Goal: Task Accomplishment & Management: Manage account settings

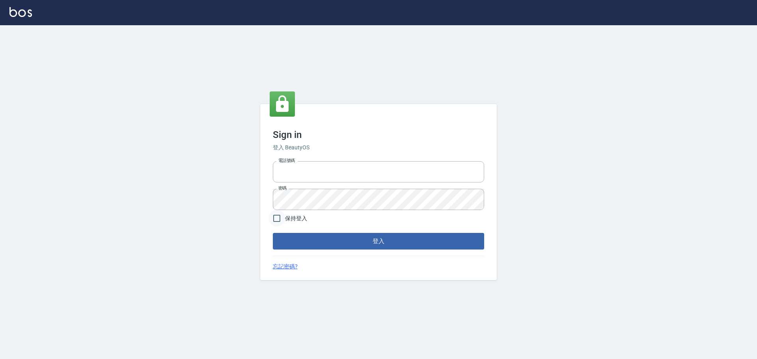
type input "0976570099"
click at [277, 224] on input "保持登入" at bounding box center [276, 218] width 17 height 17
checkbox input "true"
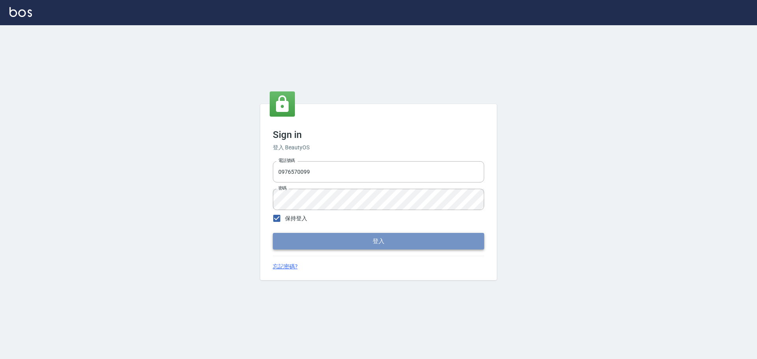
click at [299, 246] on button "登入" at bounding box center [378, 241] width 211 height 17
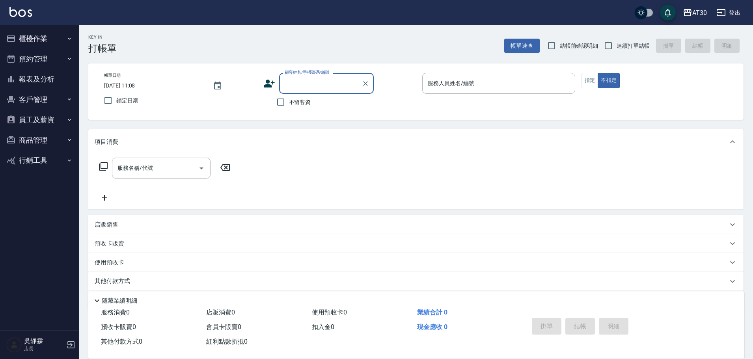
click at [40, 43] on button "櫃檯作業" at bounding box center [39, 38] width 73 height 21
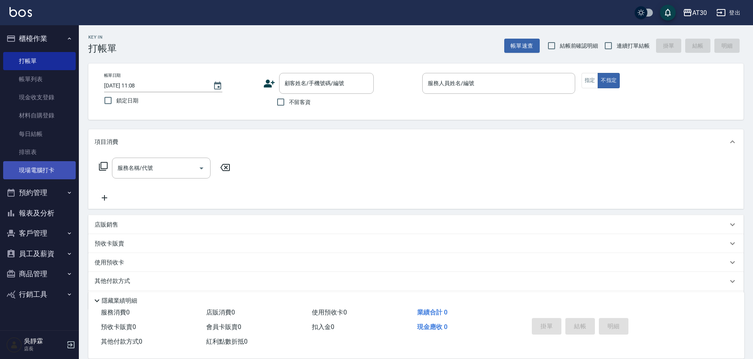
click at [50, 171] on link "現場電腦打卡" at bounding box center [39, 170] width 73 height 18
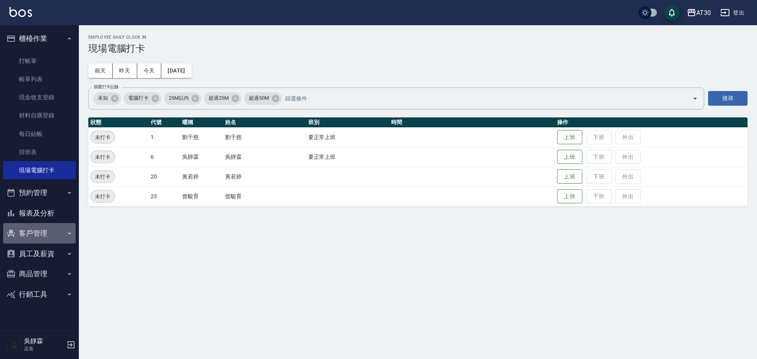
click at [46, 233] on button "客戶管理" at bounding box center [39, 233] width 73 height 21
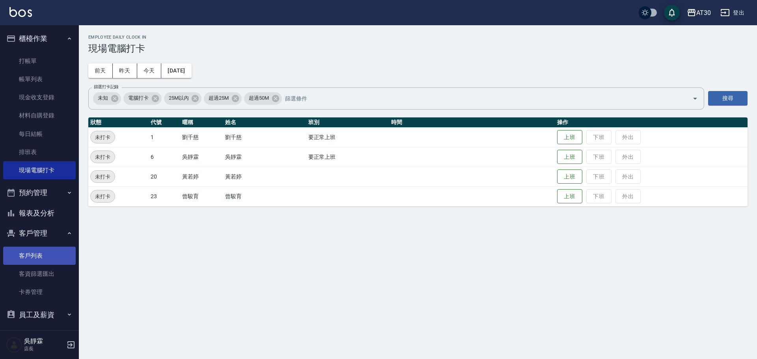
click at [45, 252] on link "客戶列表" at bounding box center [39, 256] width 73 height 18
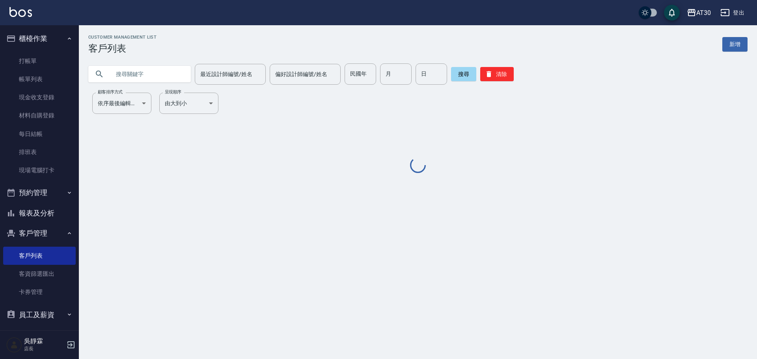
click at [114, 78] on input "text" at bounding box center [147, 73] width 74 height 21
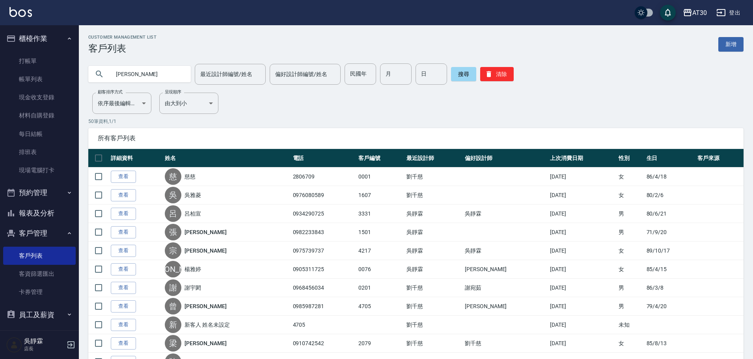
type input "李子龍"
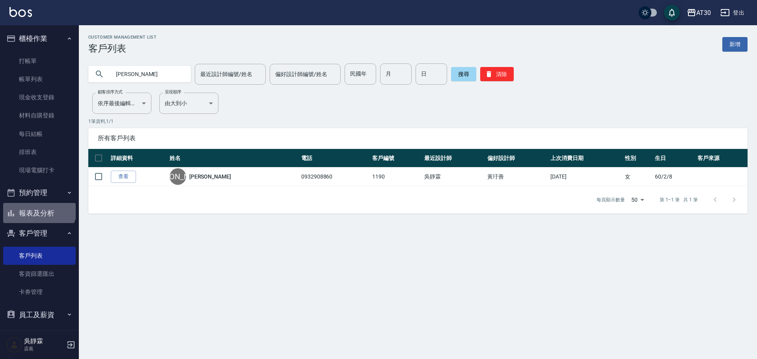
click at [38, 207] on button "報表及分析" at bounding box center [39, 213] width 73 height 21
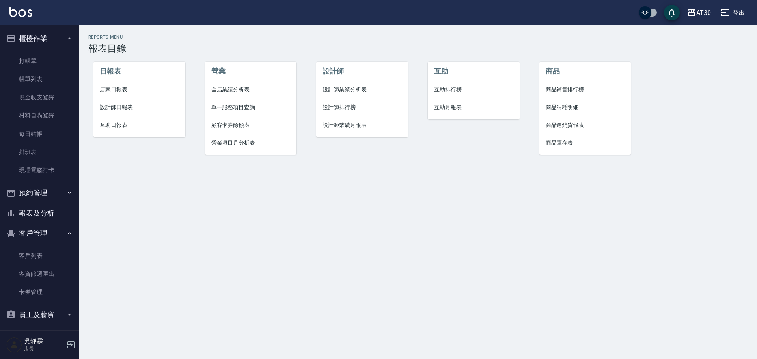
click at [377, 86] on span "互助排行榜" at bounding box center [473, 90] width 79 height 8
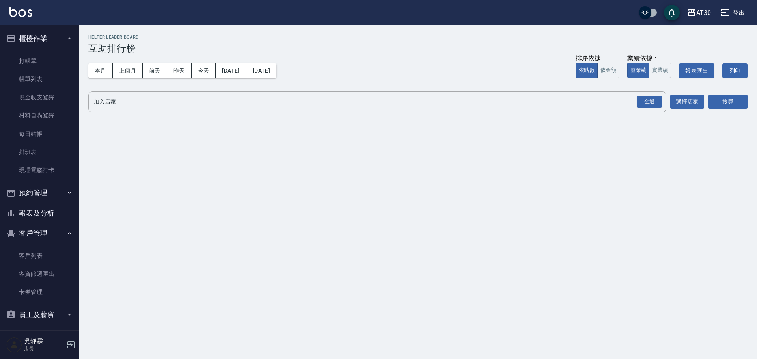
click at [84, 75] on div "AT30 2025-08-01 - 2025-08-14 互助排行榜 列印時間： 2025-08-14-11:41 Helper Leader Board 互…" at bounding box center [418, 75] width 678 height 101
click at [95, 69] on button "本月" at bounding box center [100, 70] width 24 height 15
click at [377, 101] on div "全選" at bounding box center [649, 102] width 25 height 12
click at [377, 105] on button "搜尋" at bounding box center [727, 102] width 39 height 15
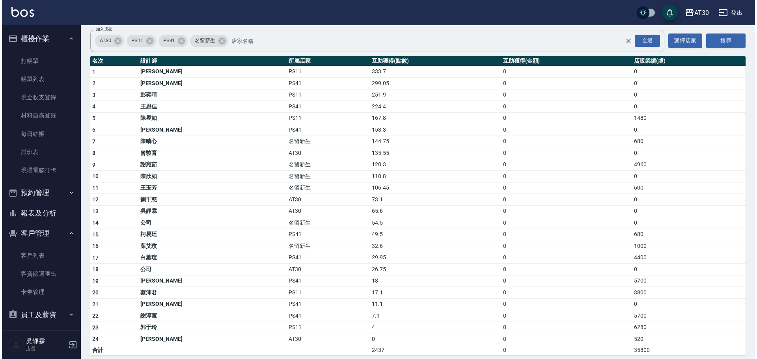
scroll to position [67, 0]
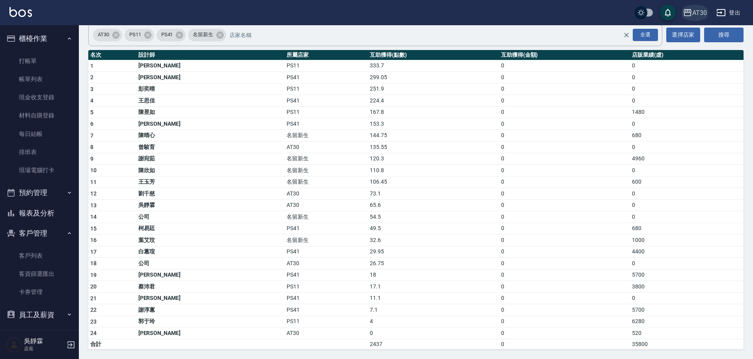
click at [377, 12] on div "AT30" at bounding box center [699, 13] width 15 height 10
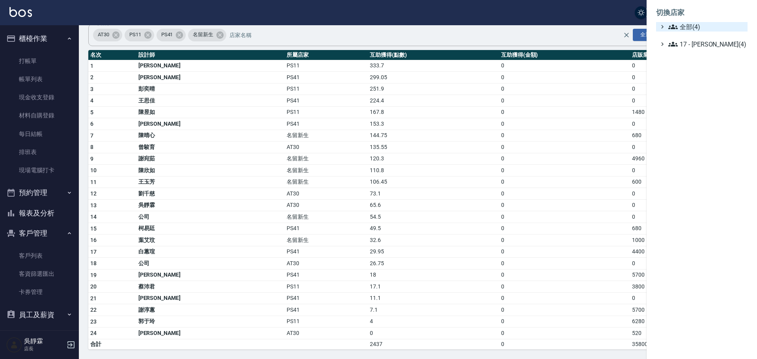
click at [377, 22] on span "全部(4)" at bounding box center [706, 26] width 76 height 9
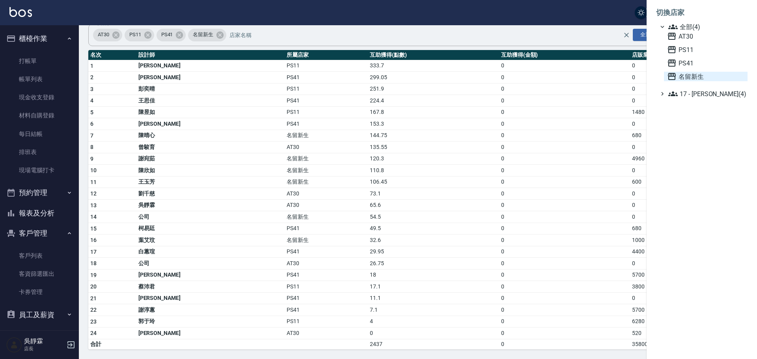
click at [377, 76] on span "名留新生" at bounding box center [705, 76] width 77 height 9
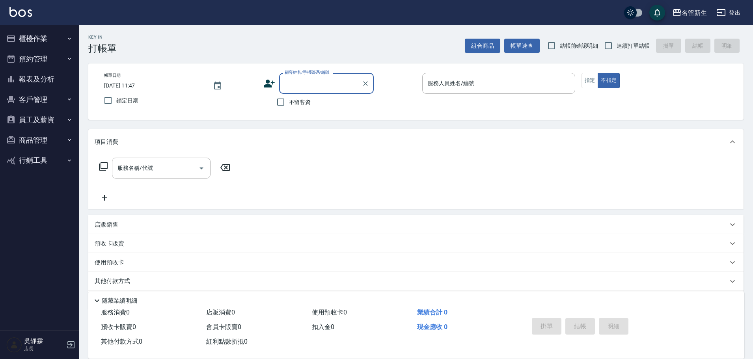
click at [41, 134] on button "商品管理" at bounding box center [39, 140] width 73 height 21
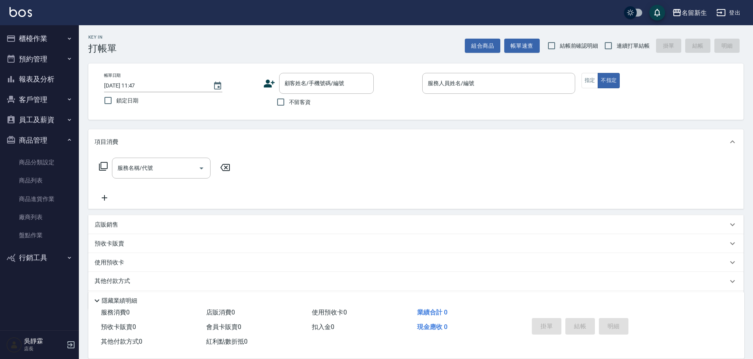
click at [50, 114] on button "員工及薪資" at bounding box center [39, 120] width 73 height 21
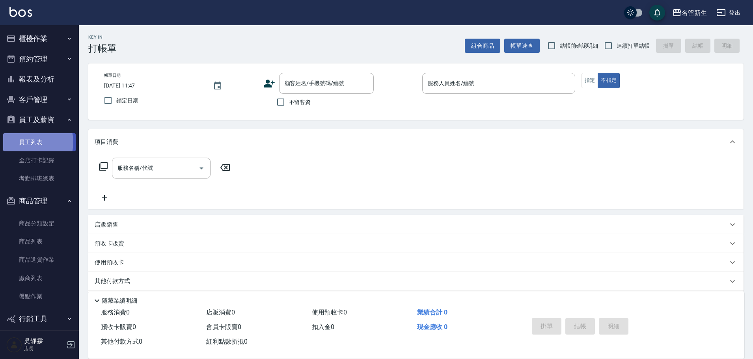
click at [30, 142] on link "員工列表" at bounding box center [39, 142] width 73 height 18
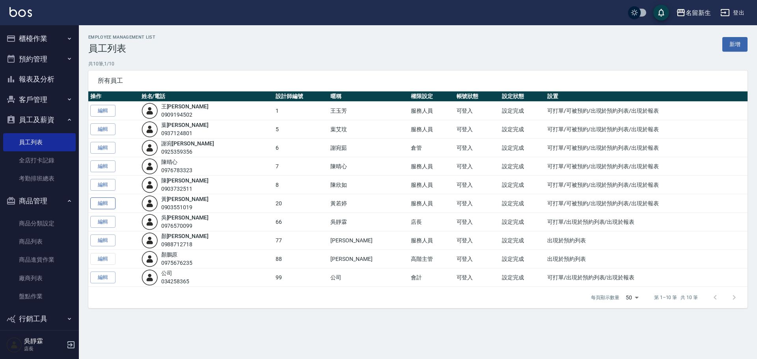
click at [110, 202] on link "編輯" at bounding box center [102, 204] width 25 height 12
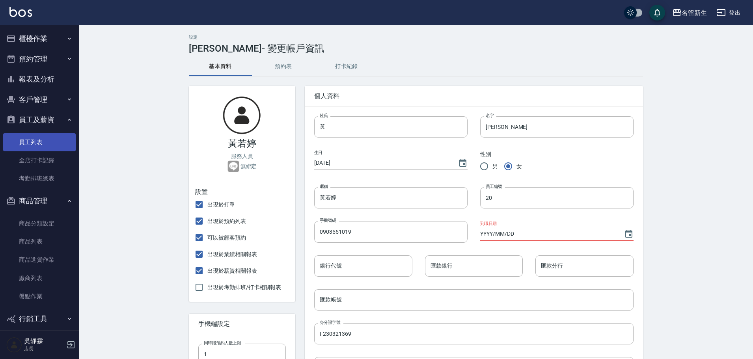
click at [35, 141] on link "員工列表" at bounding box center [39, 142] width 73 height 18
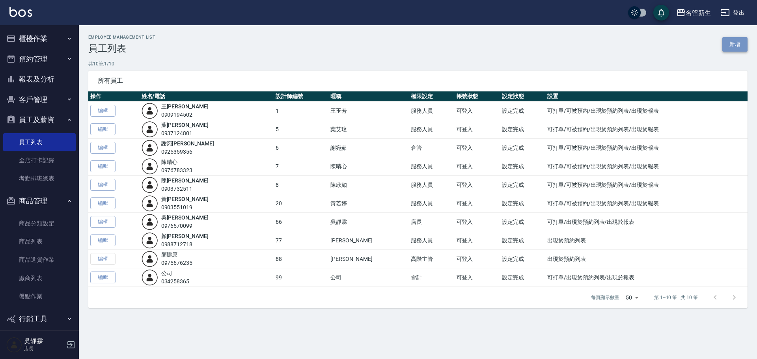
click at [743, 43] on link "新增" at bounding box center [734, 44] width 25 height 15
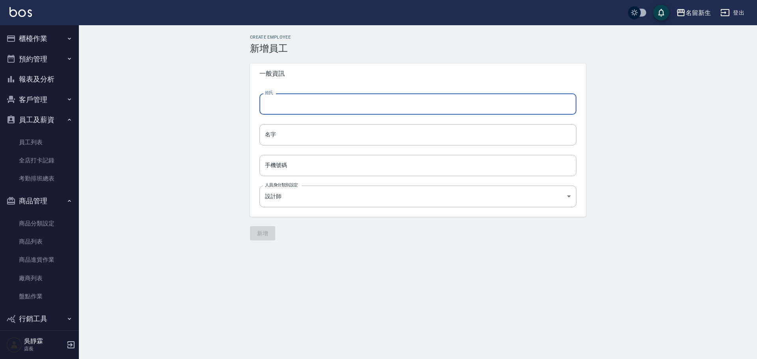
click at [287, 104] on input "姓氏" at bounding box center [417, 103] width 317 height 21
type input "松"
type input "宋"
click at [311, 140] on input "名字" at bounding box center [417, 134] width 317 height 21
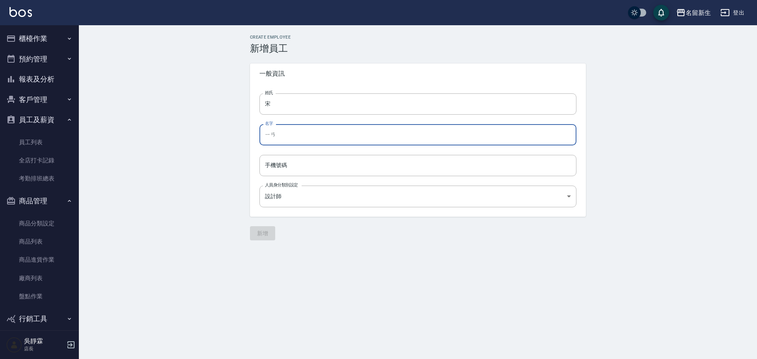
type input "言"
type input "彥鑫"
click at [272, 161] on input "手機號碼" at bounding box center [417, 165] width 317 height 21
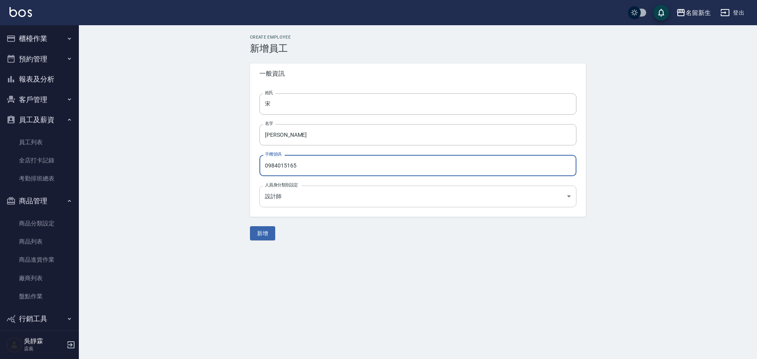
type input "0984015165"
click at [342, 196] on body "名留新生 登出 櫃檯作業 打帳單 帳單列表 現金收支登錄 材料自購登錄 每日結帳 排班表 現場電腦打卡 預約管理 預約管理 單日預約紀錄 單週預約紀錄 報表及…" at bounding box center [378, 179] width 757 height 359
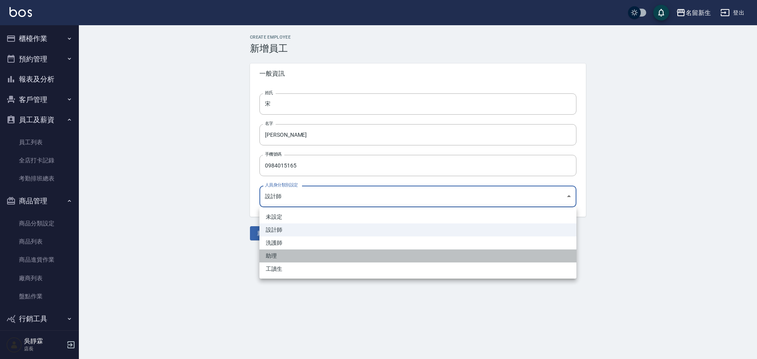
click at [283, 260] on li "助理" at bounding box center [417, 256] width 317 height 13
type input "07d117c0-8246-4662-b376-8f21af5fa18d"
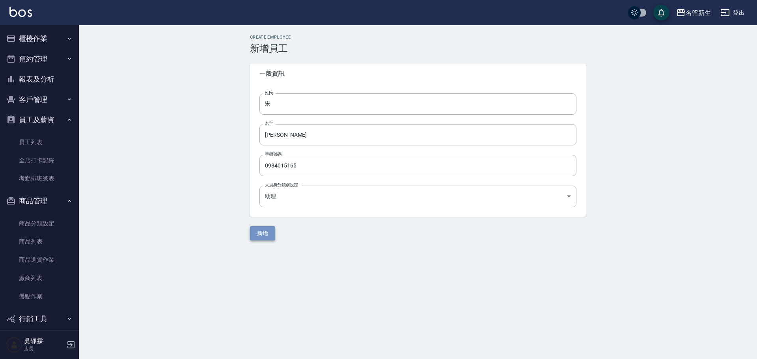
click at [264, 234] on button "新增" at bounding box center [262, 233] width 25 height 15
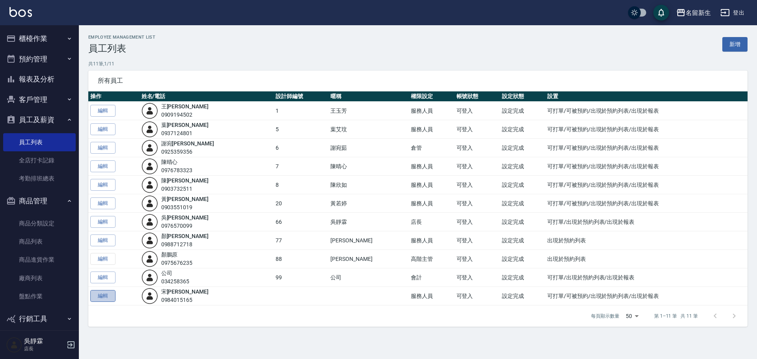
click at [111, 298] on link "編輯" at bounding box center [102, 296] width 25 height 12
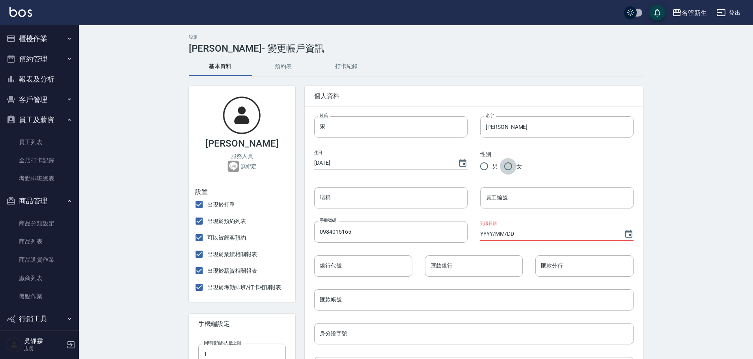
click at [513, 168] on input "女" at bounding box center [508, 166] width 17 height 17
radio input "true"
click at [517, 229] on input "YYYY/MM/DD" at bounding box center [548, 233] width 136 height 13
click at [632, 234] on icon "Choose date" at bounding box center [628, 234] width 7 height 8
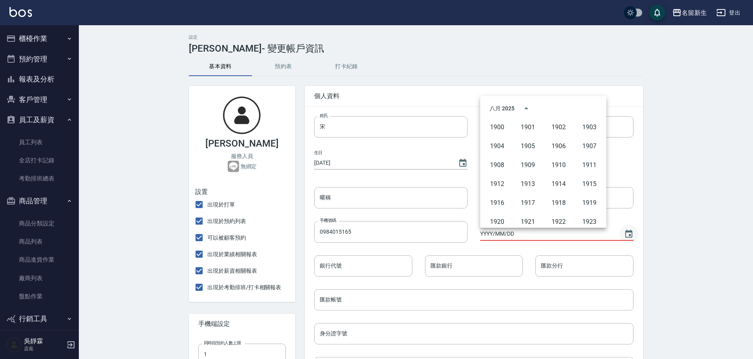
scroll to position [541, 0]
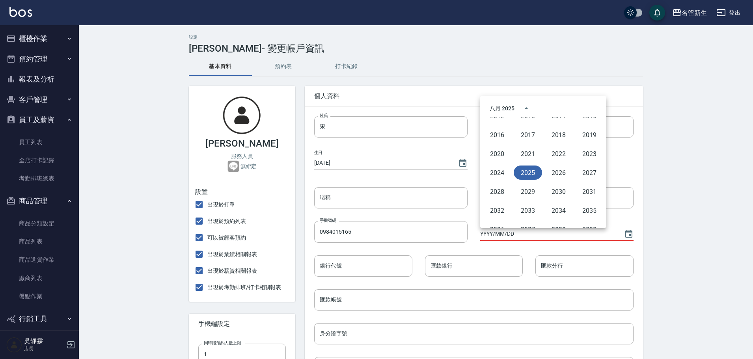
click at [529, 171] on button "2025" at bounding box center [528, 173] width 28 height 14
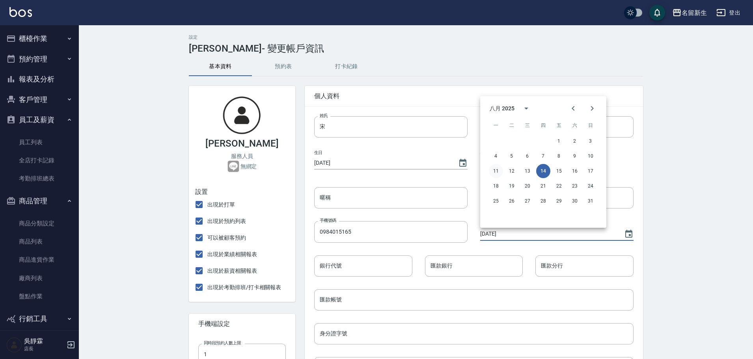
click at [494, 173] on button "11" at bounding box center [496, 171] width 14 height 14
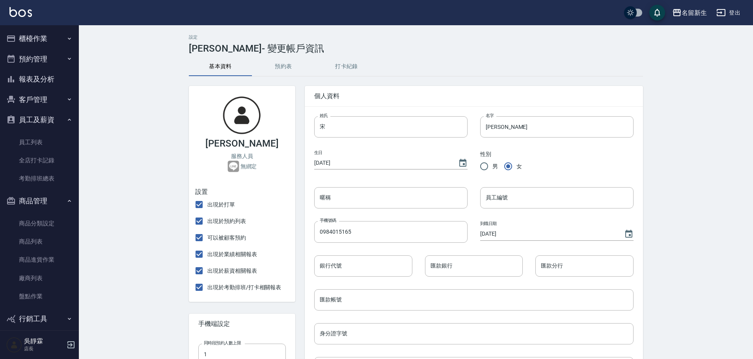
type input "[DATE]"
click at [343, 201] on input "暱稱" at bounding box center [390, 197] width 153 height 21
click at [708, 252] on div "設定 宋彥鑫 - 變更帳戶資訊 基本資料 預約表 打卡紀錄 宋彥鑫 服務人員 無綁定 設置 出現於打單 出現於預約列表 可以被顧客預約 出現於業績相關報表 …" at bounding box center [416, 326] width 674 height 603
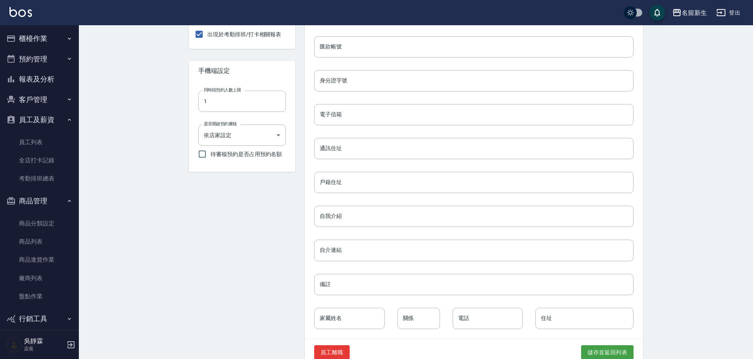
scroll to position [270, 0]
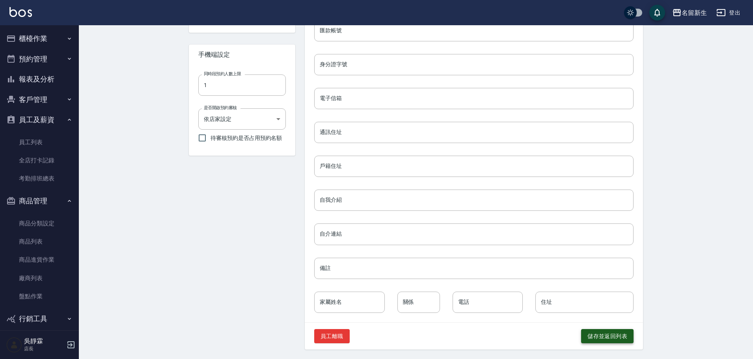
click at [591, 335] on button "儲存並返回列表" at bounding box center [607, 336] width 52 height 15
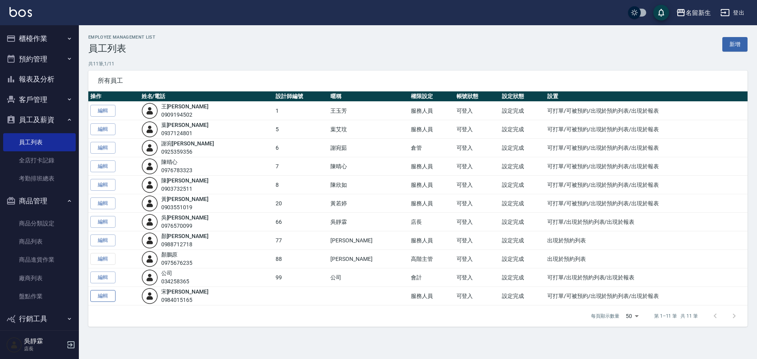
click at [107, 299] on link "編輯" at bounding box center [102, 296] width 25 height 12
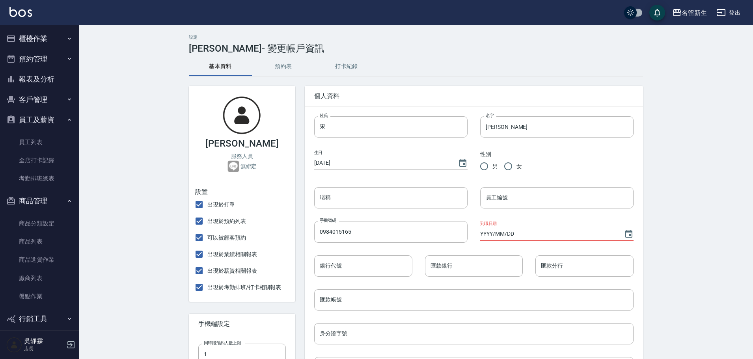
radio input "true"
type input "[DATE]"
click at [537, 194] on input "員工編號" at bounding box center [556, 197] width 153 height 21
drag, startPoint x: 517, startPoint y: 198, endPoint x: 461, endPoint y: 205, distance: 56.0
click at [462, 205] on div "姓氏 宋 姓氏 名字 彥鑫 名字 生日 1970/01/01 性別 男 女 暱稱 暱稱 員工編號 18 員工編號 手機號碼 0984015165 手機號碼 到…" at bounding box center [468, 343] width 332 height 479
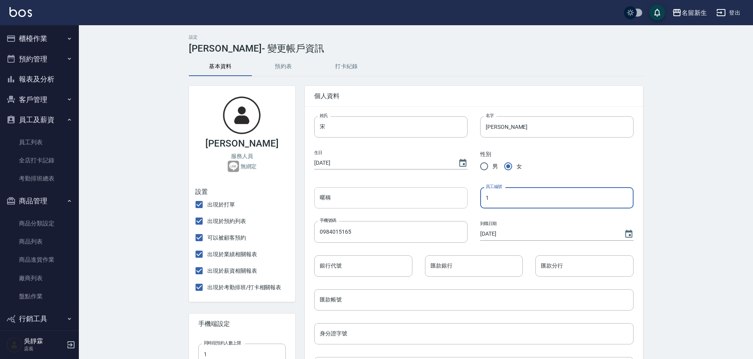
type input "18"
drag, startPoint x: 711, startPoint y: 165, endPoint x: 733, endPoint y: 160, distance: 22.7
click at [711, 165] on div "設定 宋彥鑫 - 變更帳戶資訊 基本資料 預約表 打卡紀錄 宋彥鑫 服務人員 無綁定 設置 出現於打單 出現於預約列表 可以被顧客預約 出現於業績相關報表 …" at bounding box center [416, 326] width 674 height 603
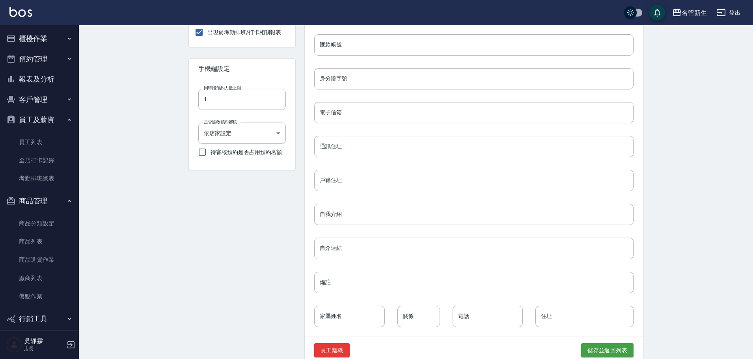
scroll to position [270, 0]
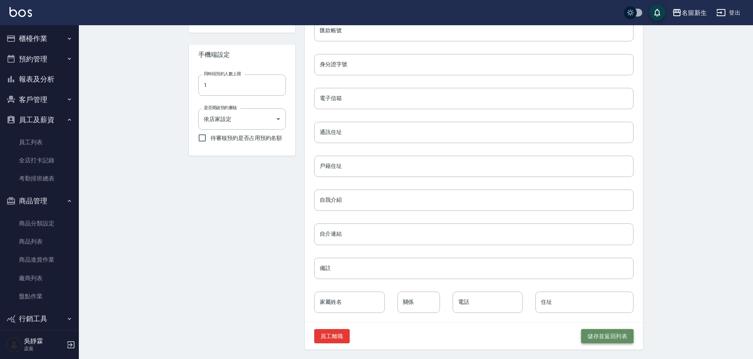
click at [618, 337] on button "儲存並返回列表" at bounding box center [607, 336] width 52 height 15
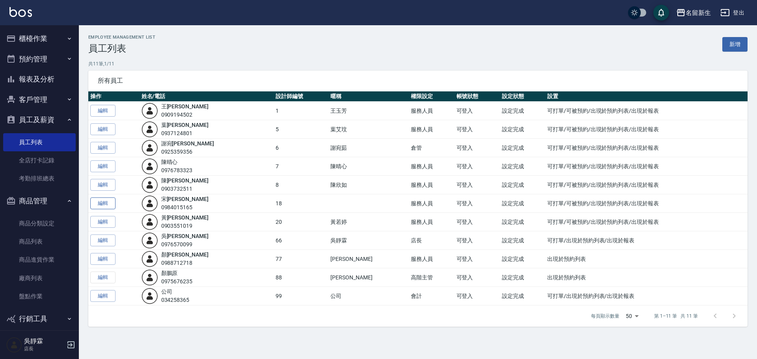
click at [105, 203] on link "編輯" at bounding box center [102, 204] width 25 height 12
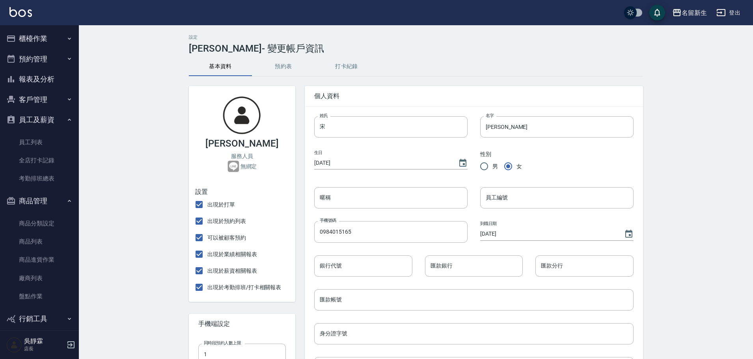
type input "18"
drag, startPoint x: 332, startPoint y: 125, endPoint x: 324, endPoint y: 131, distance: 9.9
click at [313, 133] on div "姓氏 宋 姓氏" at bounding box center [385, 121] width 166 height 34
click at [331, 197] on input "暱稱" at bounding box center [390, 197] width 153 height 21
paste input "宋"
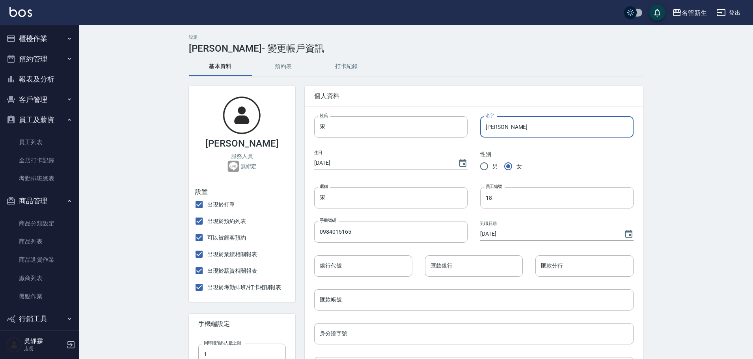
drag, startPoint x: 506, startPoint y: 124, endPoint x: 483, endPoint y: 133, distance: 25.2
click at [483, 133] on input "彥鑫" at bounding box center [556, 126] width 153 height 21
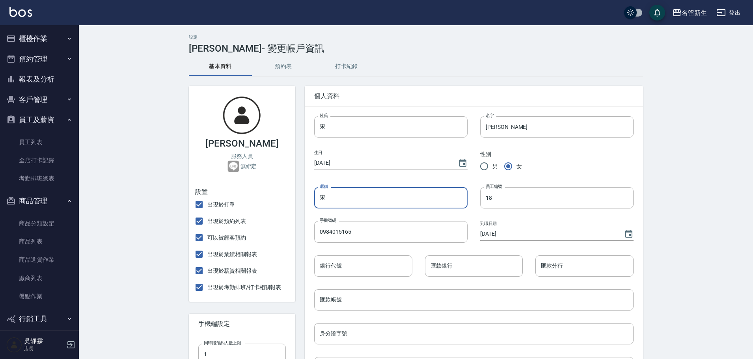
click at [329, 195] on input "宋" at bounding box center [390, 197] width 153 height 21
paste input "彥鑫"
type input "[PERSON_NAME]"
click at [711, 117] on div "設定 宋彥鑫 - 變更帳戶資訊 基本資料 預約表 打卡紀錄 宋彥鑫 服務人員 無綁定 設置 出現於打單 出現於預約列表 可以被顧客預約 出現於業績相關報表 …" at bounding box center [416, 326] width 674 height 603
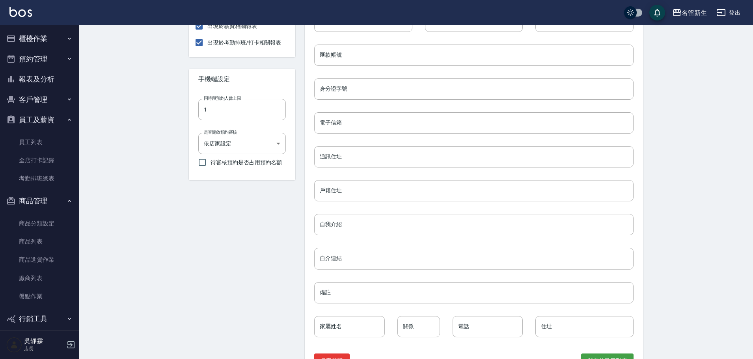
scroll to position [270, 0]
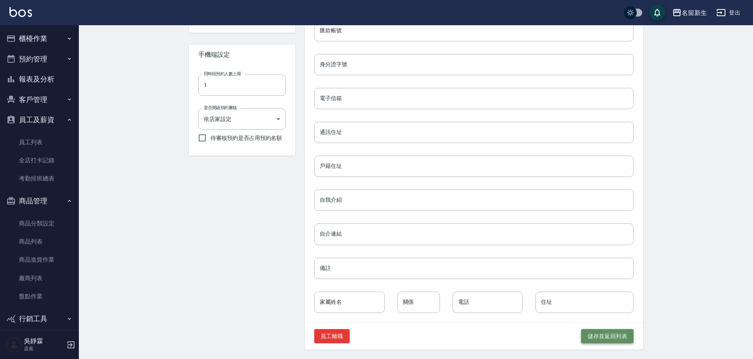
click at [617, 332] on button "儲存並返回列表" at bounding box center [607, 336] width 52 height 15
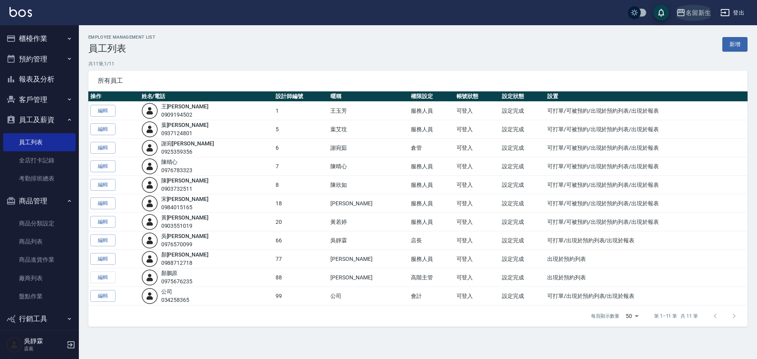
click at [695, 14] on div "名留新生" at bounding box center [698, 13] width 25 height 10
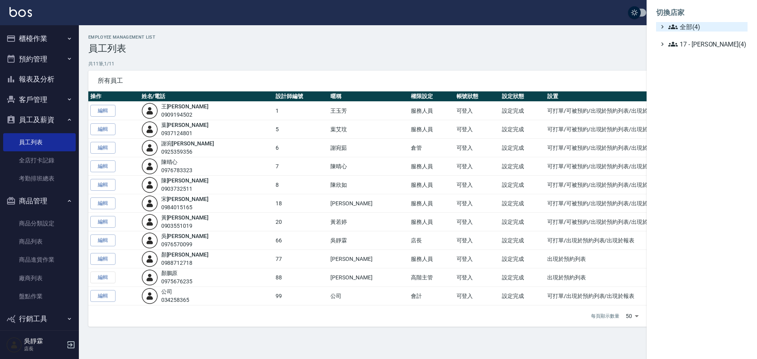
click at [682, 24] on span "全部(4)" at bounding box center [706, 26] width 76 height 9
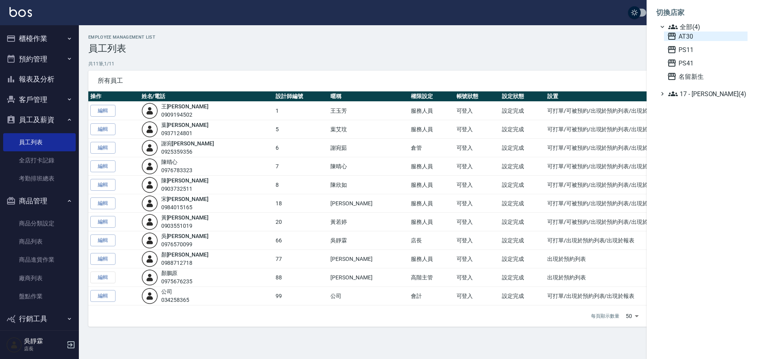
click at [686, 39] on span "AT30" at bounding box center [705, 36] width 77 height 9
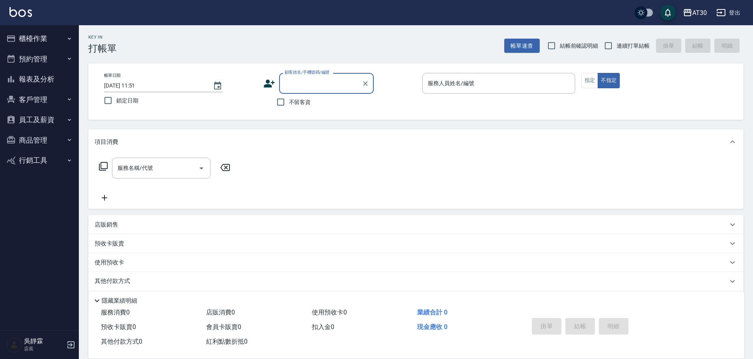
click at [41, 136] on button "商品管理" at bounding box center [39, 140] width 73 height 21
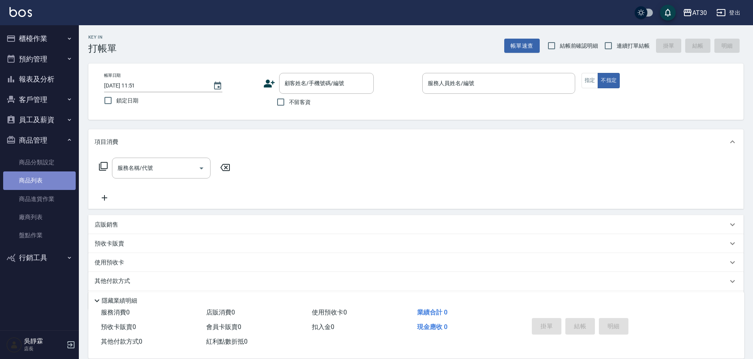
click at [33, 179] on link "商品列表" at bounding box center [39, 180] width 73 height 18
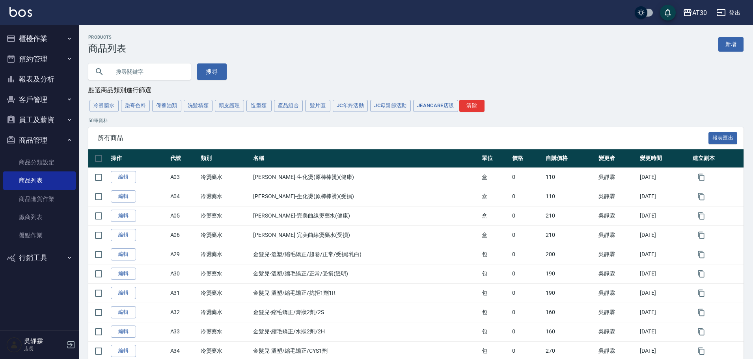
click at [38, 40] on button "櫃檯作業" at bounding box center [39, 38] width 73 height 21
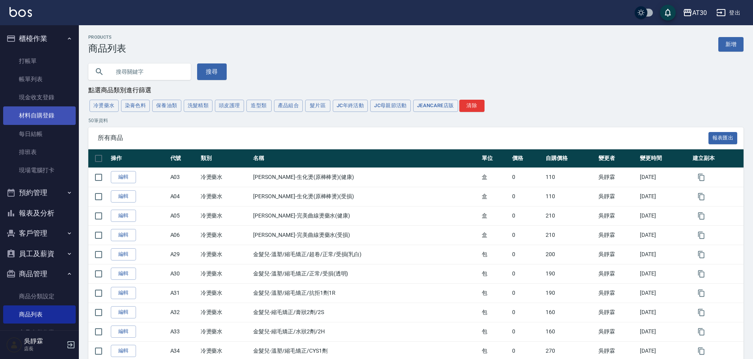
click at [36, 111] on link "材料自購登錄" at bounding box center [39, 115] width 73 height 18
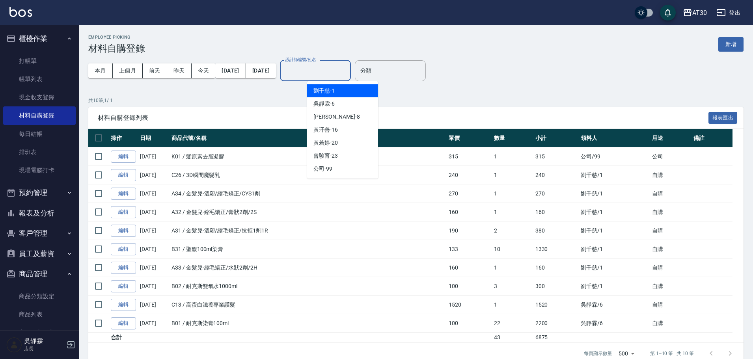
click at [329, 75] on input "設計師編號/姓名" at bounding box center [315, 71] width 64 height 14
click at [328, 105] on span "[PERSON_NAME]-6" at bounding box center [323, 104] width 21 height 8
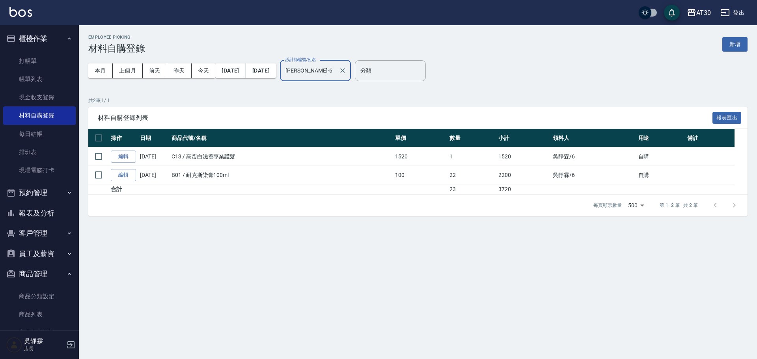
click at [336, 74] on input "[PERSON_NAME]-6" at bounding box center [309, 71] width 52 height 14
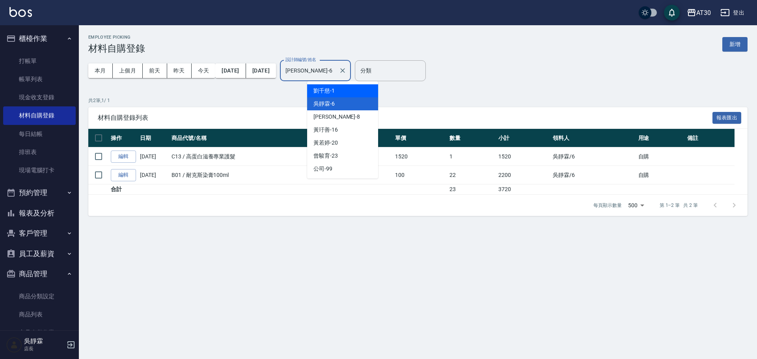
click at [330, 88] on span "[PERSON_NAME]1" at bounding box center [323, 91] width 21 height 8
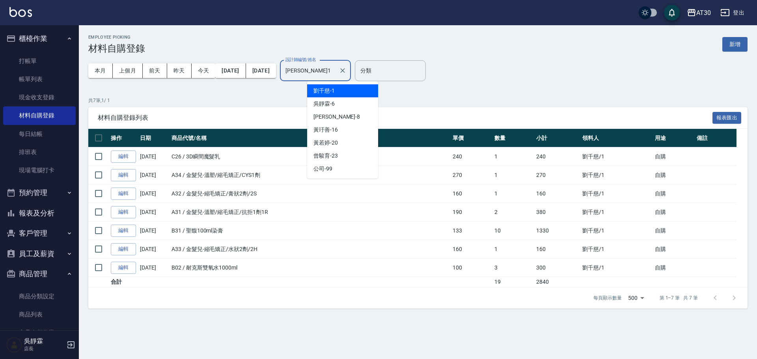
click at [336, 71] on input "[PERSON_NAME]1" at bounding box center [309, 71] width 52 height 14
click at [328, 106] on span "[PERSON_NAME]-6" at bounding box center [323, 104] width 21 height 8
type input "[PERSON_NAME]-6"
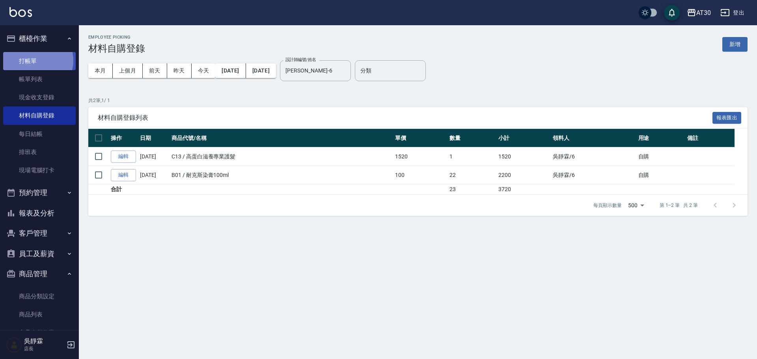
click at [36, 60] on link "打帳單" at bounding box center [39, 61] width 73 height 18
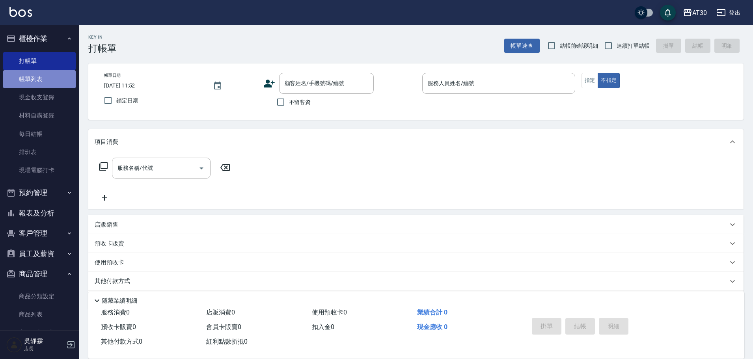
click at [67, 76] on link "帳單列表" at bounding box center [39, 79] width 73 height 18
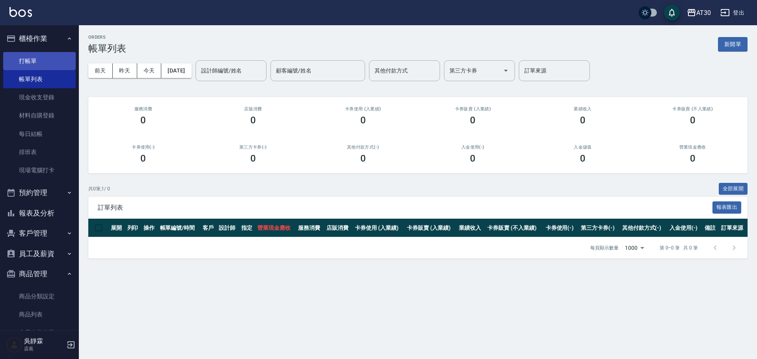
click at [60, 62] on link "打帳單" at bounding box center [39, 61] width 73 height 18
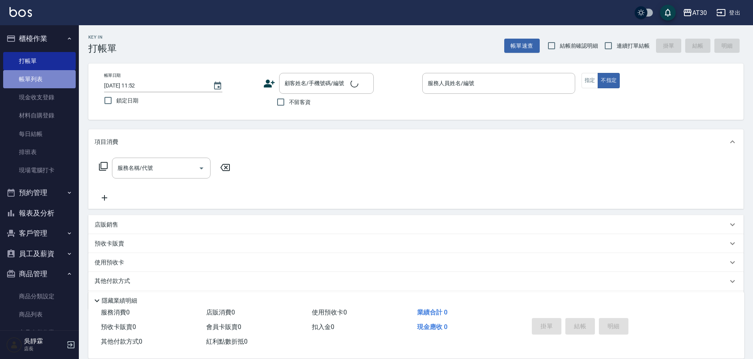
click at [60, 77] on link "帳單列表" at bounding box center [39, 79] width 73 height 18
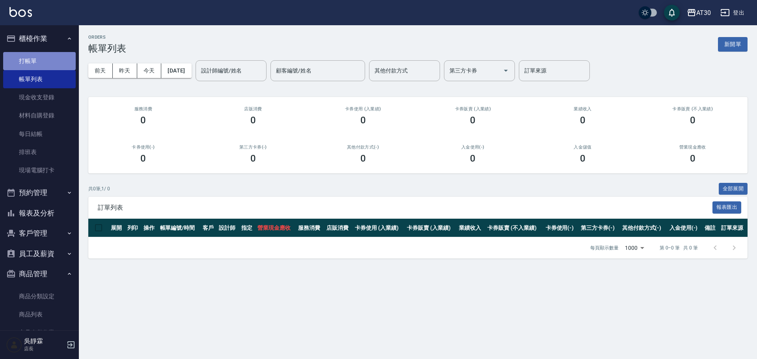
click at [61, 60] on link "打帳單" at bounding box center [39, 61] width 73 height 18
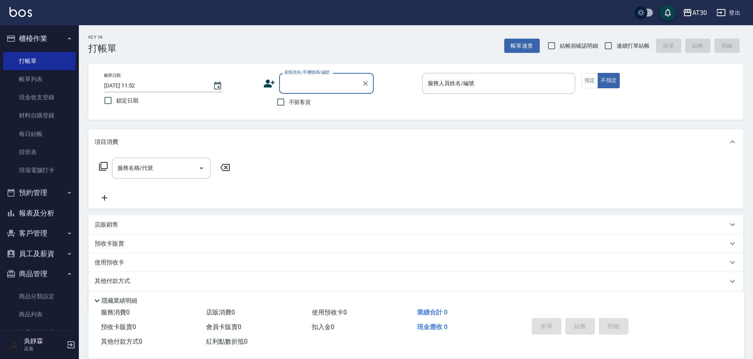
click at [56, 213] on button "報表及分析" at bounding box center [39, 213] width 73 height 21
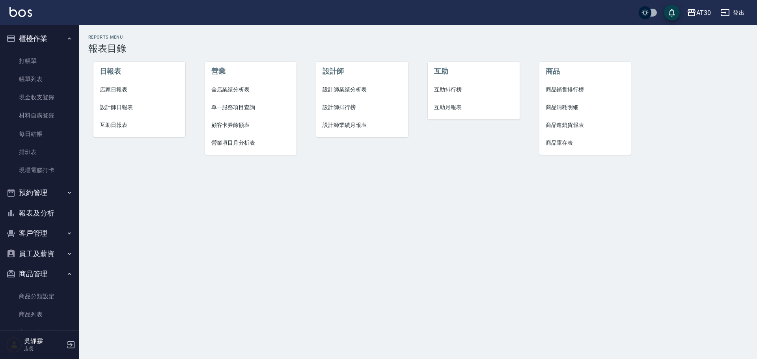
click at [117, 90] on span "店家日報表" at bounding box center [139, 90] width 79 height 8
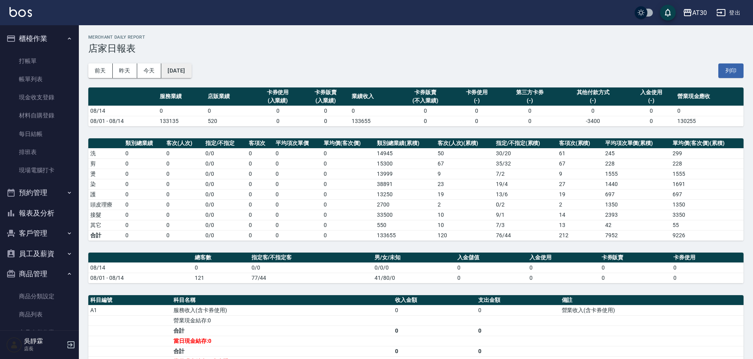
click at [171, 75] on button "[DATE]" at bounding box center [176, 70] width 30 height 15
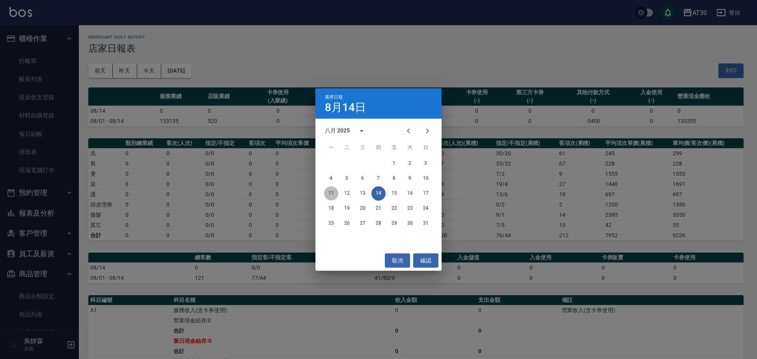
click at [328, 188] on button "11" at bounding box center [331, 193] width 14 height 14
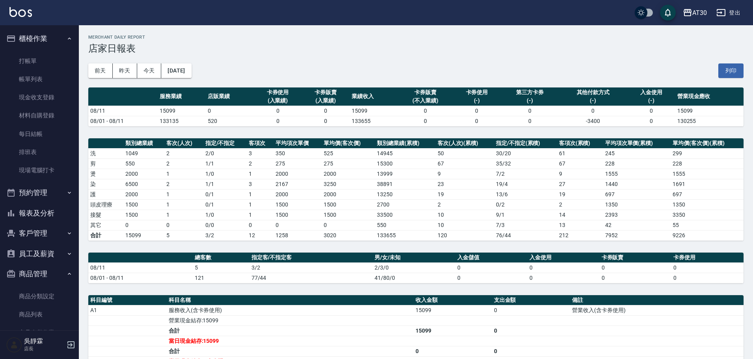
scroll to position [111, 0]
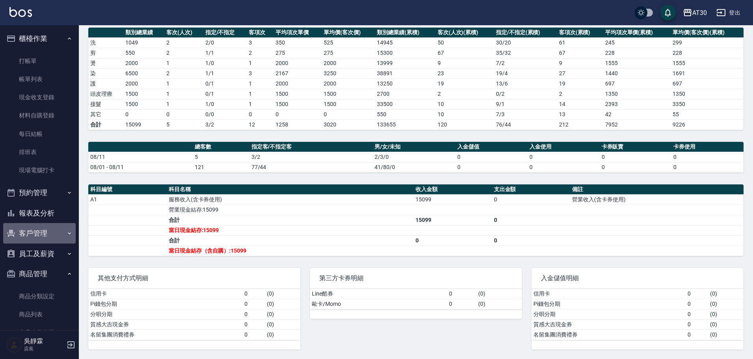
click at [45, 233] on button "客戶管理" at bounding box center [39, 233] width 73 height 21
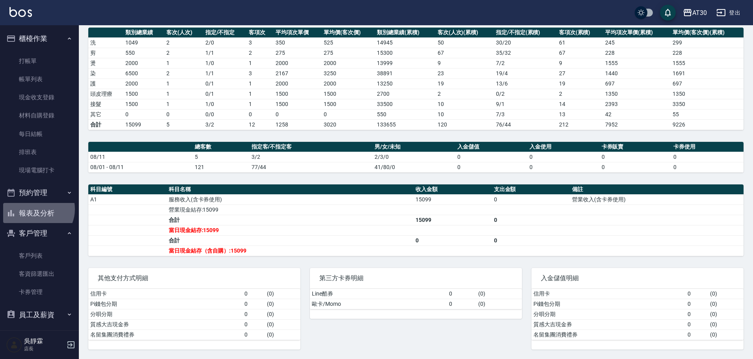
click at [37, 209] on button "報表及分析" at bounding box center [39, 213] width 73 height 21
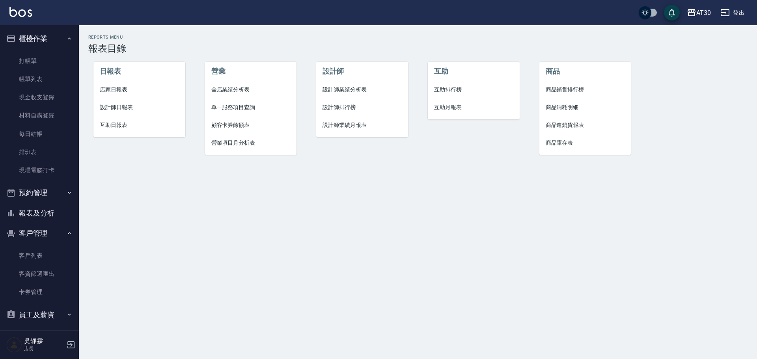
click at [341, 105] on span "設計師排行榜" at bounding box center [361, 107] width 79 height 8
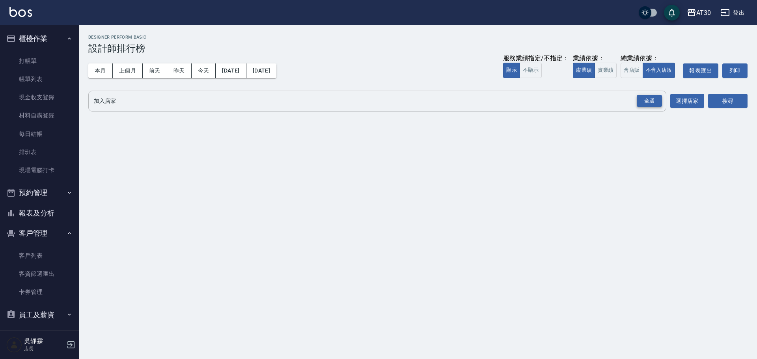
click at [651, 100] on div "全選" at bounding box center [649, 101] width 25 height 12
click at [726, 98] on button "搜尋" at bounding box center [727, 101] width 39 height 15
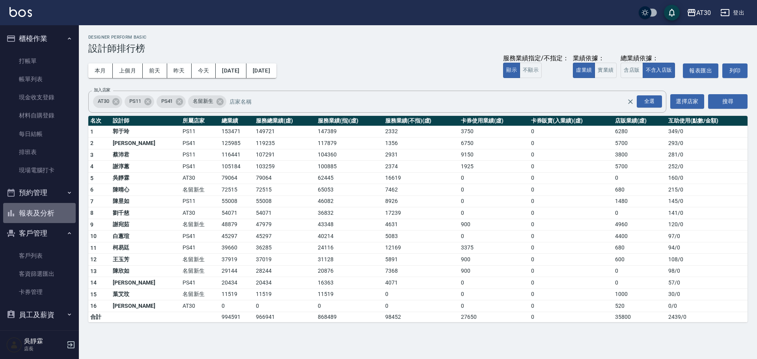
click at [43, 206] on button "報表及分析" at bounding box center [39, 213] width 73 height 21
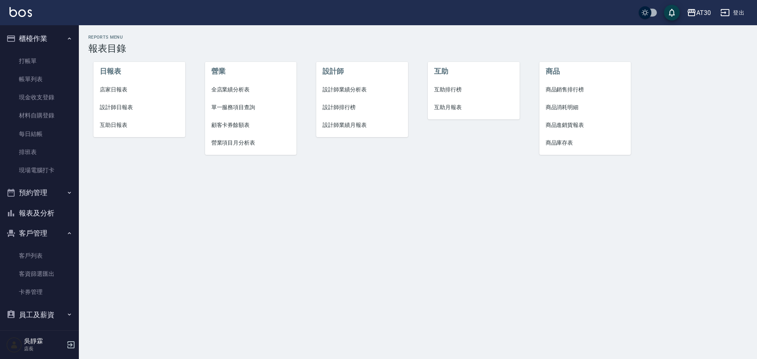
click at [346, 107] on span "設計師排行榜" at bounding box center [361, 107] width 79 height 8
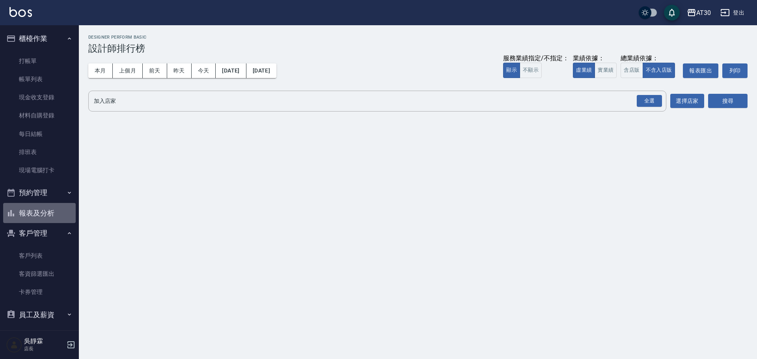
click at [48, 207] on button "報表及分析" at bounding box center [39, 213] width 73 height 21
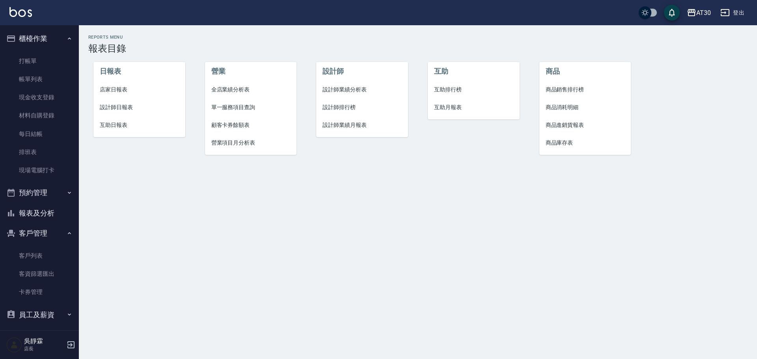
click at [446, 89] on span "互助排行榜" at bounding box center [473, 90] width 79 height 8
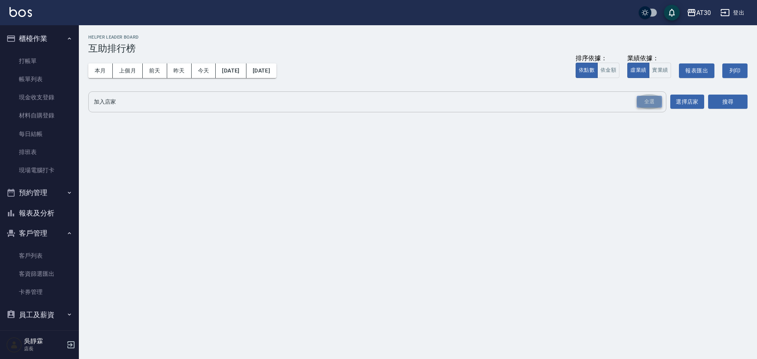
click at [646, 106] on div "全選" at bounding box center [649, 102] width 25 height 12
click at [736, 109] on button "搜尋" at bounding box center [727, 102] width 39 height 15
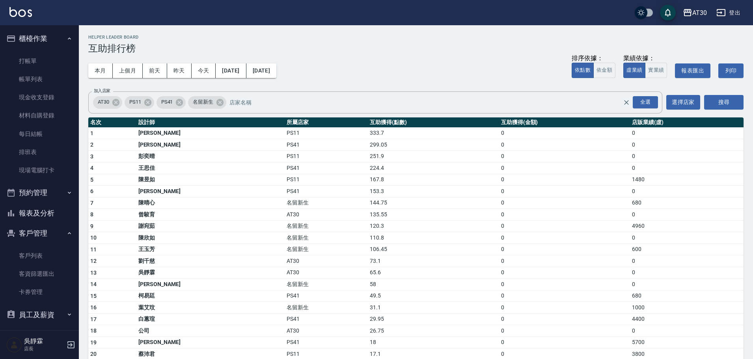
click at [35, 218] on button "報表及分析" at bounding box center [39, 213] width 73 height 21
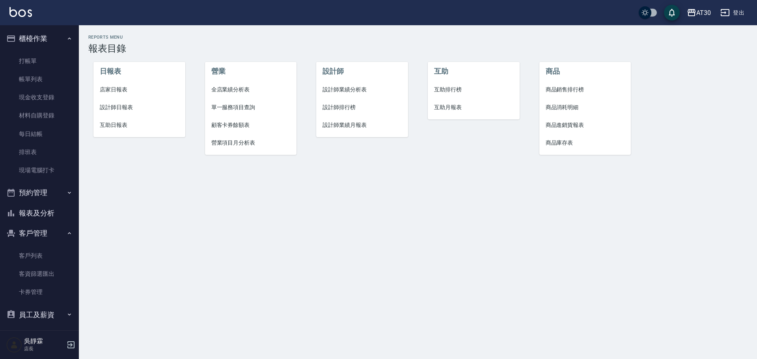
click at [348, 106] on span "設計師排行榜" at bounding box center [361, 107] width 79 height 8
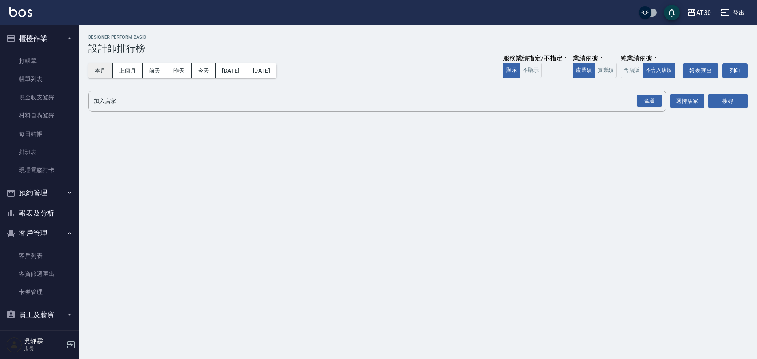
drag, startPoint x: 83, startPoint y: 65, endPoint x: 97, endPoint y: 67, distance: 13.6
click at [84, 66] on div "AT30 [DATE] - [DATE] 設計師排行榜 列印時間： [DATE][PHONE_NUMBER]:13 Designer Perform Basi…" at bounding box center [418, 74] width 678 height 99
click at [97, 67] on button "本月" at bounding box center [100, 70] width 24 height 15
drag, startPoint x: 651, startPoint y: 100, endPoint x: 659, endPoint y: 101, distance: 8.3
click at [651, 101] on div "全選" at bounding box center [649, 101] width 25 height 12
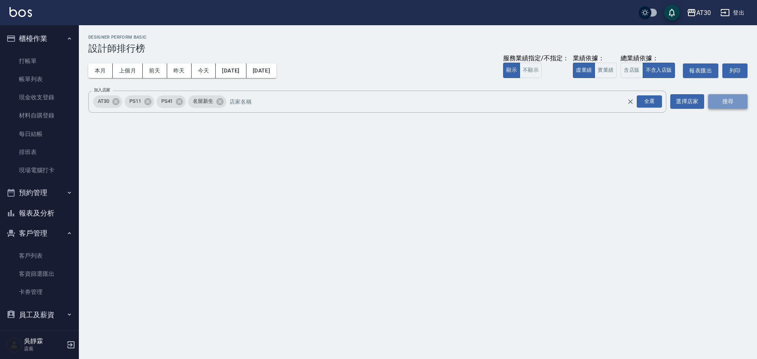
click at [727, 98] on button "搜尋" at bounding box center [727, 101] width 39 height 15
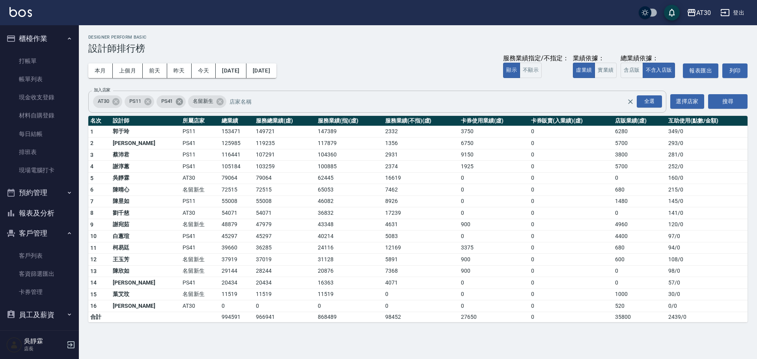
click at [182, 101] on icon at bounding box center [179, 101] width 7 height 7
click at [146, 102] on icon at bounding box center [147, 101] width 7 height 7
click at [729, 97] on button "搜尋" at bounding box center [727, 101] width 39 height 15
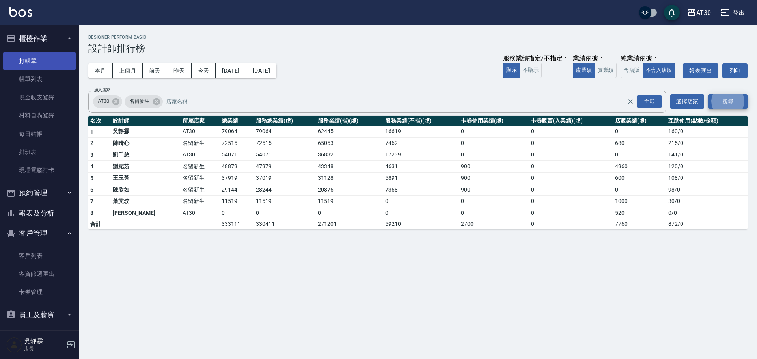
click at [42, 67] on link "打帳單" at bounding box center [39, 61] width 73 height 18
